Goal: Transaction & Acquisition: Purchase product/service

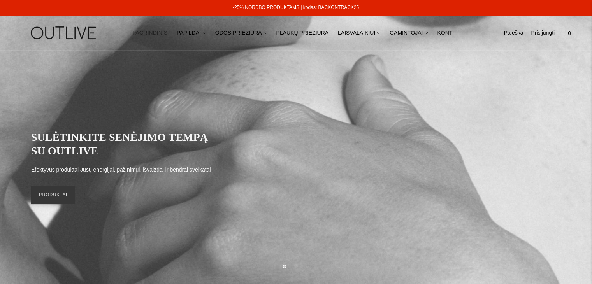
drag, startPoint x: 356, startPoint y: 7, endPoint x: 318, endPoint y: 8, distance: 38.2
click at [318, 8] on div "-25% NORDBO PRODUKTAMS | kodas: BACKONTRACK25" at bounding box center [296, 8] width 592 height 16
copy link "BACKONTRACK25"
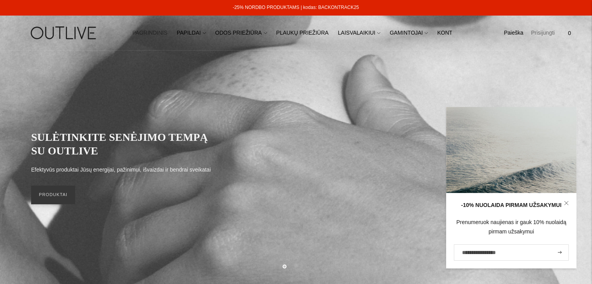
click at [547, 32] on link "Prisijungti" at bounding box center [543, 33] width 24 height 17
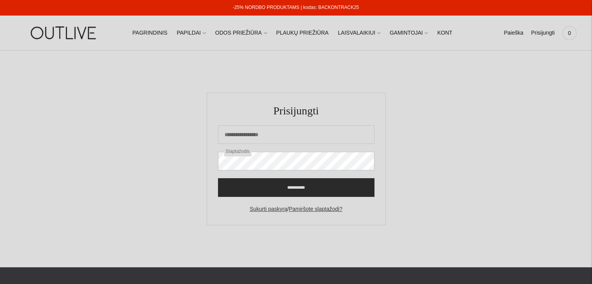
type input "**********"
click at [291, 188] on input "**********" at bounding box center [296, 187] width 156 height 19
click at [280, 189] on input "**********" at bounding box center [296, 187] width 156 height 19
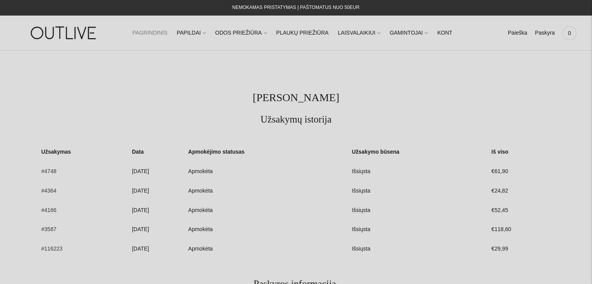
click at [153, 34] on link "PAGRINDINIS" at bounding box center [149, 33] width 35 height 17
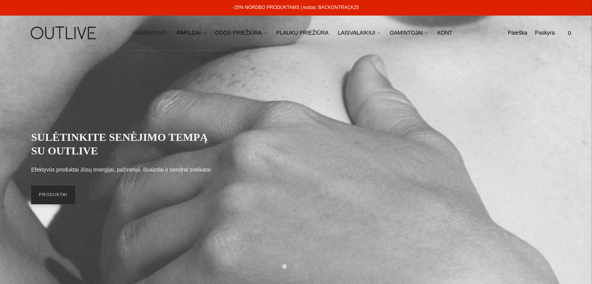
click at [61, 197] on link "PRODUKTAI" at bounding box center [53, 195] width 44 height 19
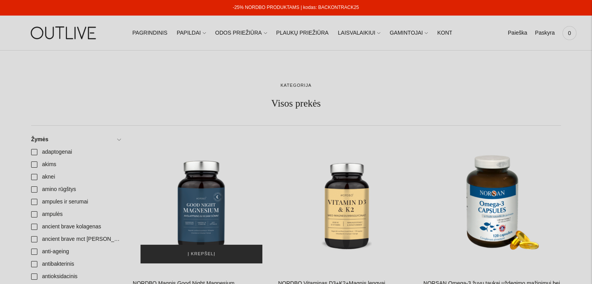
click at [235, 248] on button "Į krepšelį" at bounding box center [202, 254] width 122 height 19
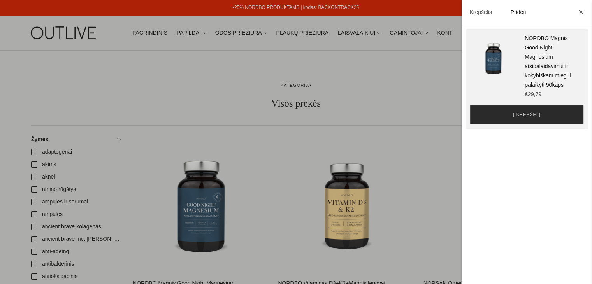
click at [501, 124] on button "Į krepšelį" at bounding box center [526, 114] width 113 height 19
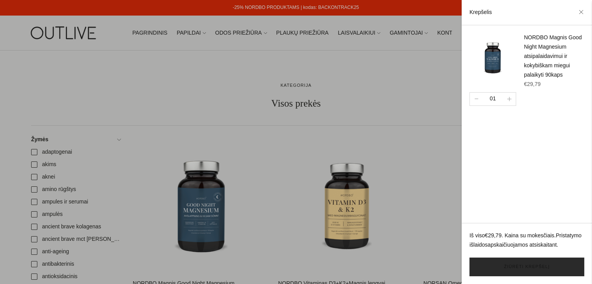
click at [543, 264] on link "Žiūrėti krepšelį" at bounding box center [526, 267] width 115 height 19
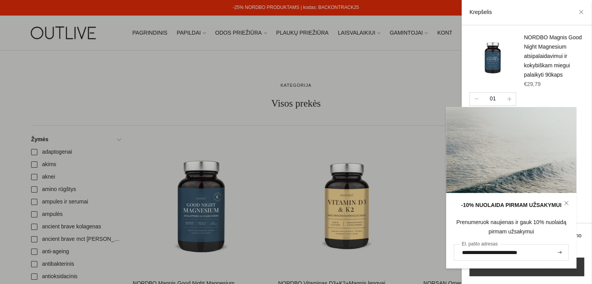
click at [565, 201] on icon at bounding box center [566, 203] width 5 height 5
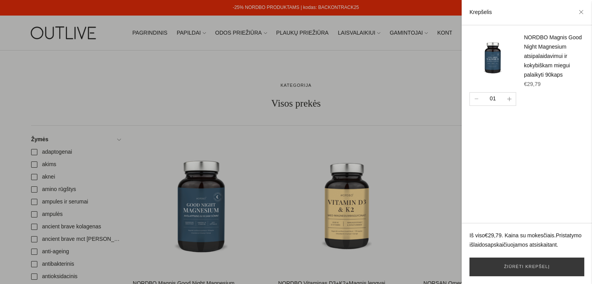
click at [509, 105] on button "button" at bounding box center [509, 99] width 13 height 13
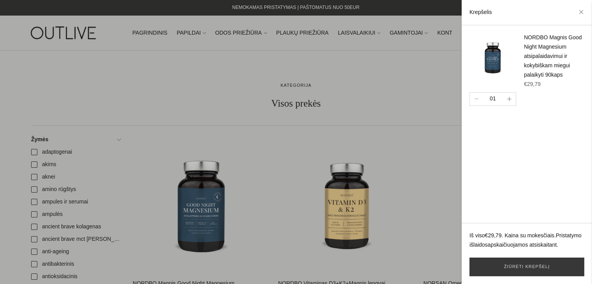
click at [511, 101] on icon "button" at bounding box center [509, 99] width 4 height 4
click at [557, 265] on link "Žiūrėti krepšelį" at bounding box center [526, 267] width 115 height 19
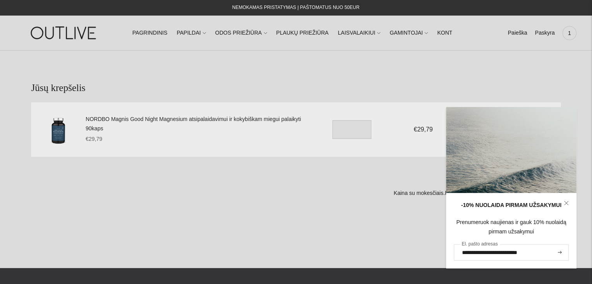
click at [568, 204] on icon at bounding box center [566, 203] width 4 height 4
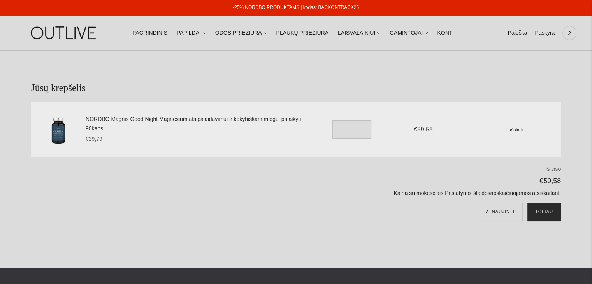
click at [545, 209] on button "Toliau" at bounding box center [543, 212] width 33 height 19
